Goal: Transaction & Acquisition: Purchase product/service

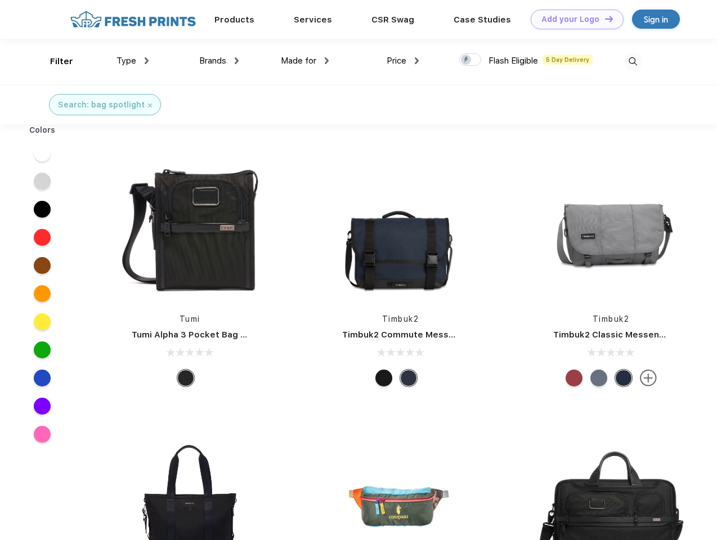
scroll to position [1, 0]
click at [573, 19] on link "Add your Logo Design Tool" at bounding box center [577, 20] width 93 height 20
click at [0, 0] on div "Design Tool" at bounding box center [0, 0] width 0 height 0
click at [604, 19] on link "Add your Logo Design Tool" at bounding box center [577, 20] width 93 height 20
click at [54, 61] on div "Filter" at bounding box center [61, 61] width 23 height 13
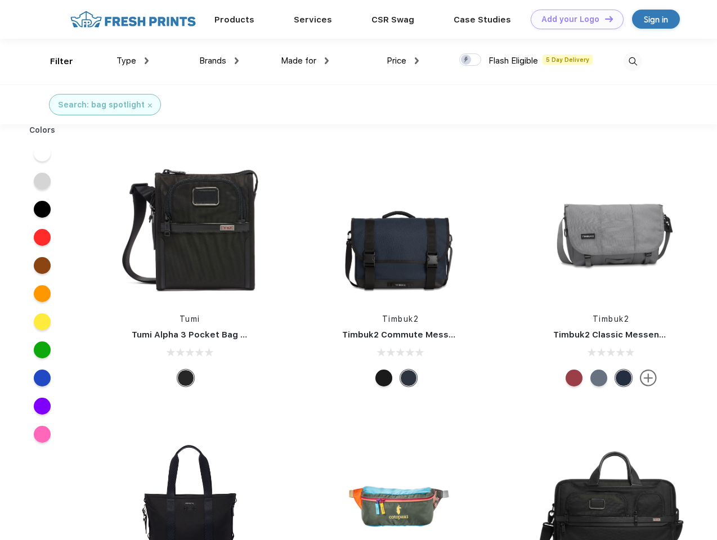
click at [133, 61] on span "Type" at bounding box center [126, 61] width 20 height 10
click at [219, 61] on span "Brands" at bounding box center [212, 61] width 27 height 10
click at [305, 61] on span "Made for" at bounding box center [298, 61] width 35 height 10
click at [403, 61] on span "Price" at bounding box center [397, 61] width 20 height 10
click at [470, 60] on div at bounding box center [470, 59] width 22 height 12
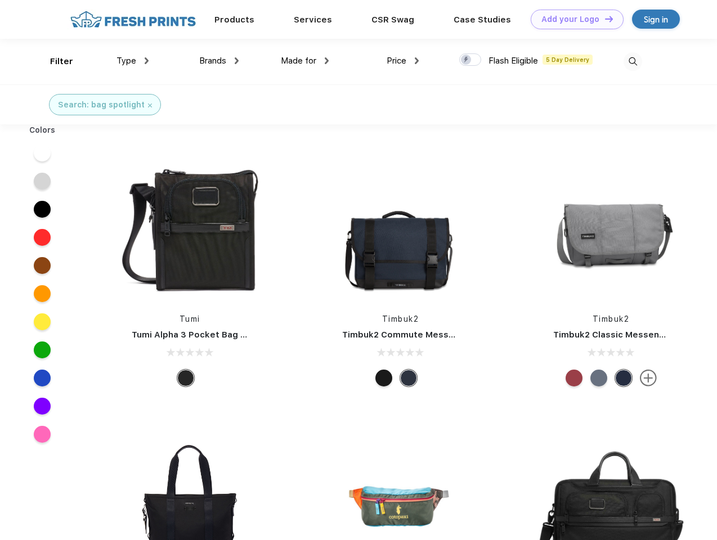
click at [466, 60] on input "checkbox" at bounding box center [462, 56] width 7 height 7
click at [632, 61] on img at bounding box center [632, 61] width 19 height 19
